Goal: Task Accomplishment & Management: Use online tool/utility

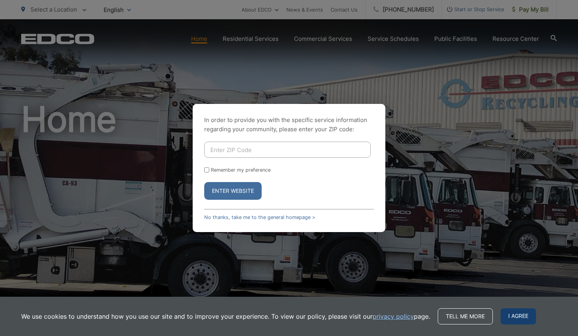
click at [514, 312] on span "I agree" at bounding box center [518, 317] width 35 height 16
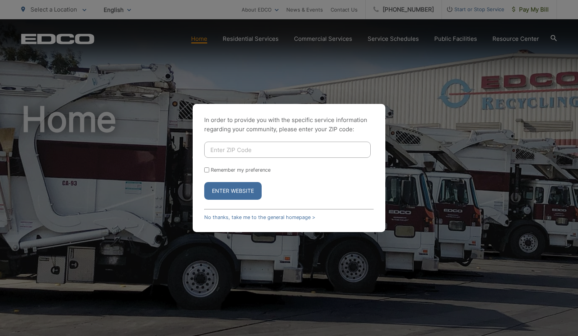
click at [239, 151] on input "Enter ZIP Code" at bounding box center [287, 150] width 166 height 16
type input "92082"
click at [205, 169] on input "Remember my preference" at bounding box center [206, 170] width 5 height 5
checkbox input "true"
click at [229, 190] on button "Enter Website" at bounding box center [232, 191] width 57 height 18
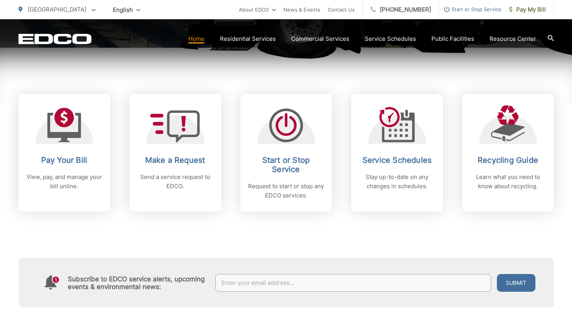
scroll to position [302, 0]
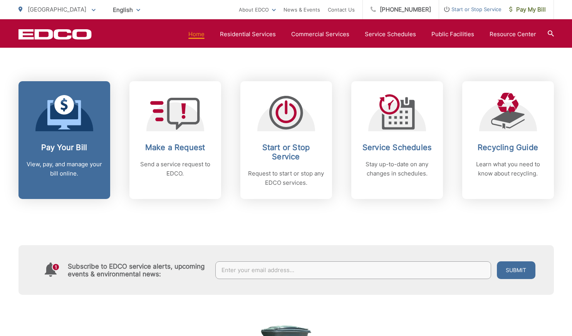
click at [71, 115] on icon at bounding box center [64, 112] width 34 height 35
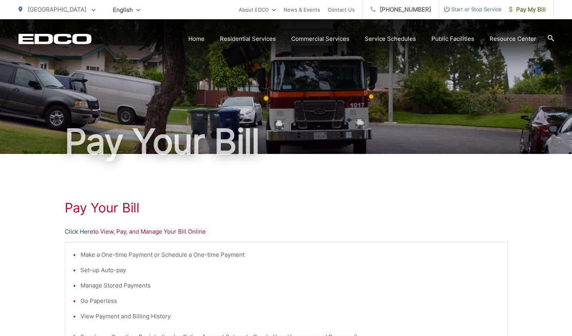
click at [86, 232] on link "Click Here" at bounding box center [79, 231] width 29 height 9
